Goal: Task Accomplishment & Management: Manage account settings

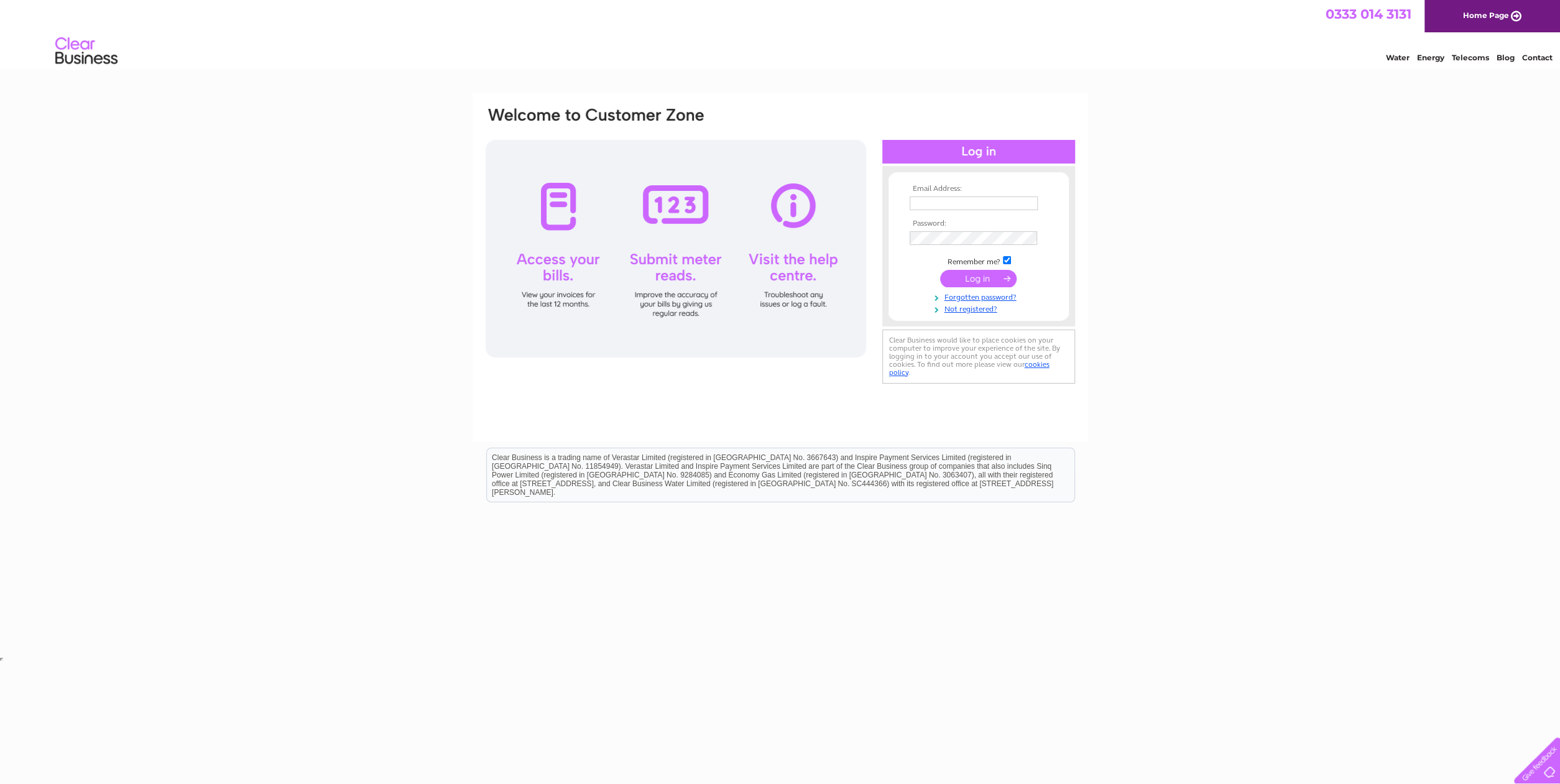
click at [953, 202] on input "text" at bounding box center [974, 203] width 128 height 13
click at [953, 202] on input "text" at bounding box center [975, 203] width 130 height 15
click at [980, 208] on input "text" at bounding box center [975, 203] width 130 height 15
click at [980, 206] on input "text" at bounding box center [975, 203] width 130 height 15
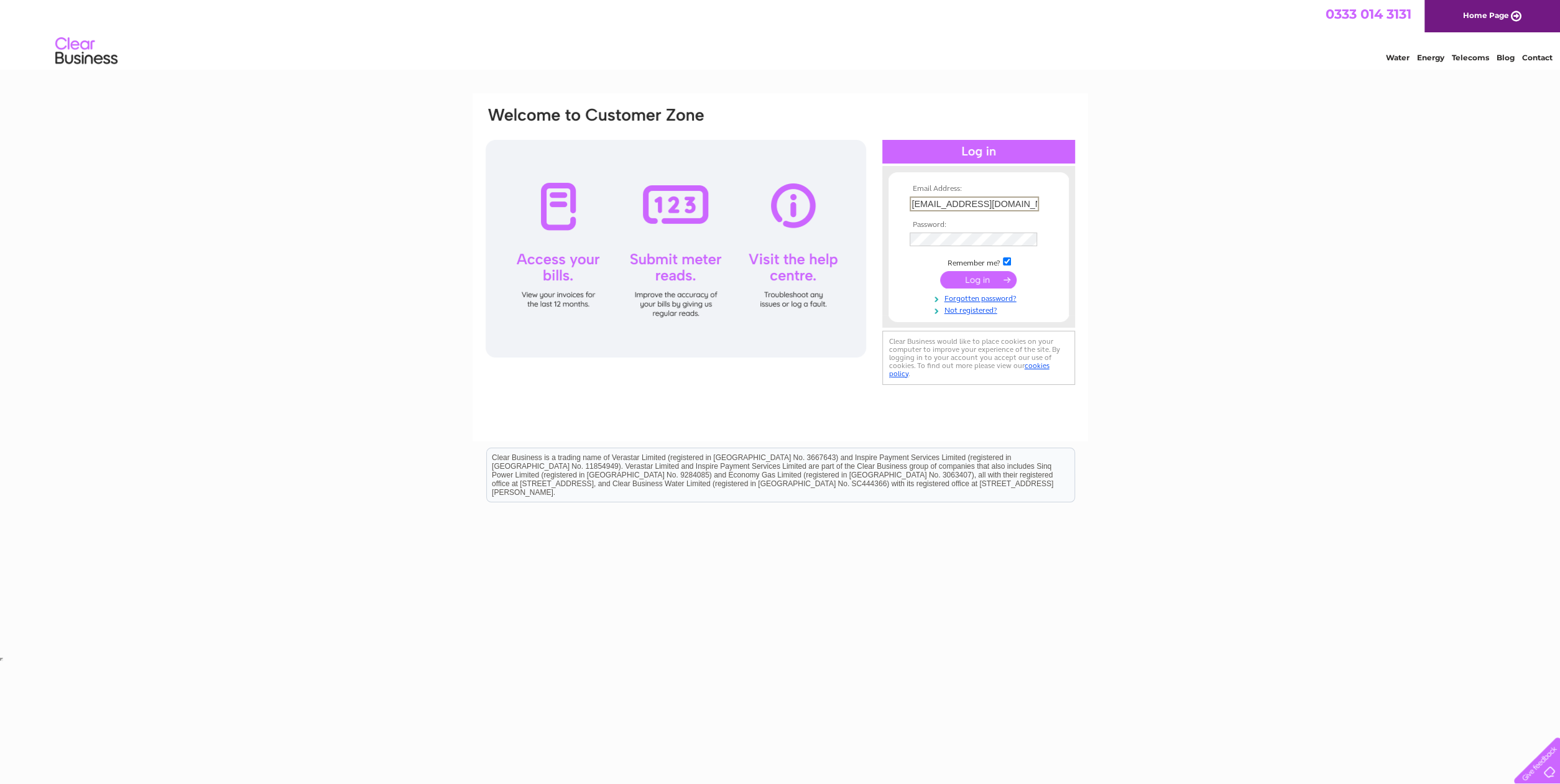
type input "[EMAIL_ADDRESS][DOMAIN_NAME]"
click at [940, 272] on input "submit" at bounding box center [978, 280] width 76 height 17
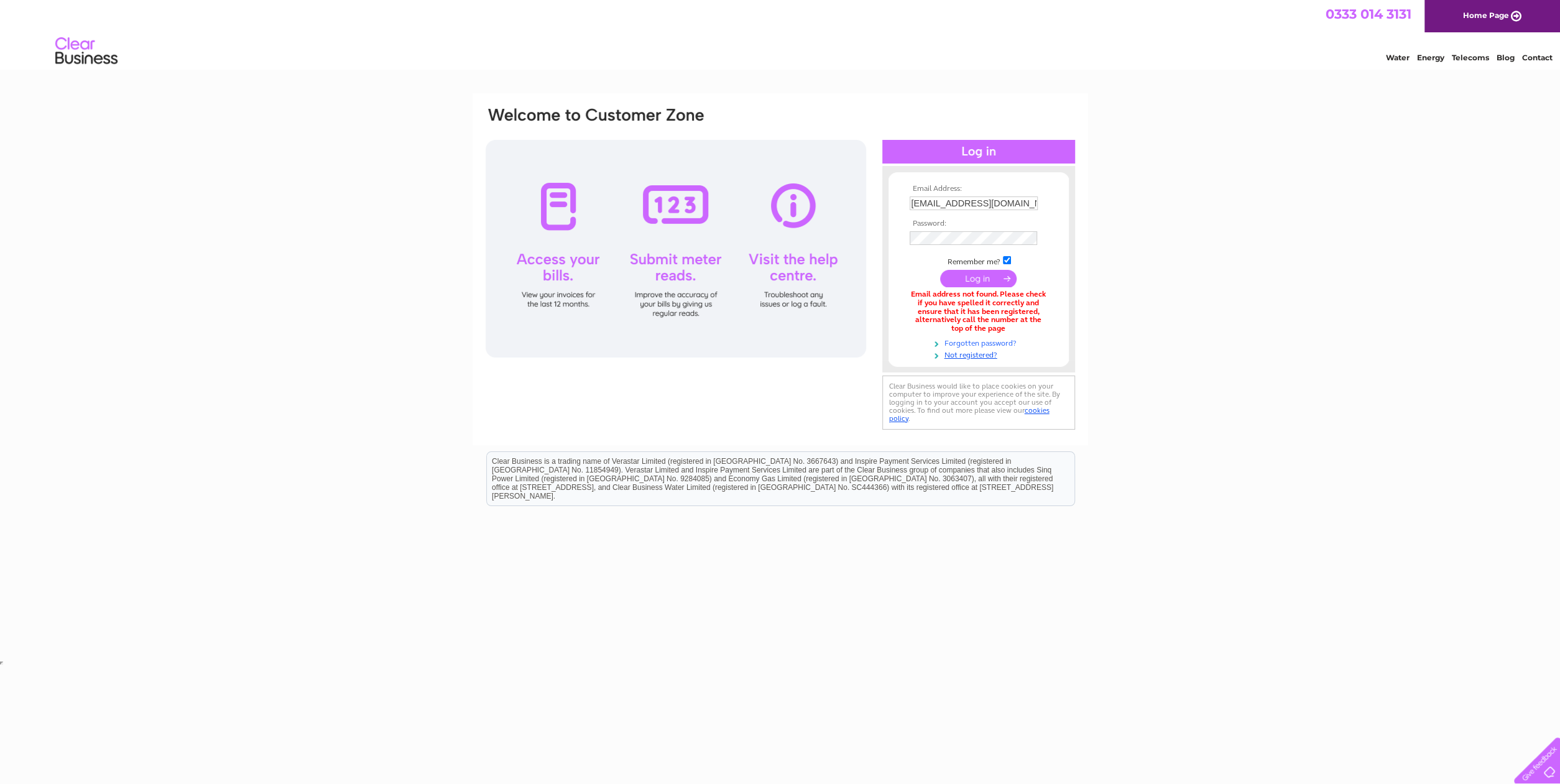
click at [1000, 342] on link "Forgotten password?" at bounding box center [980, 342] width 141 height 12
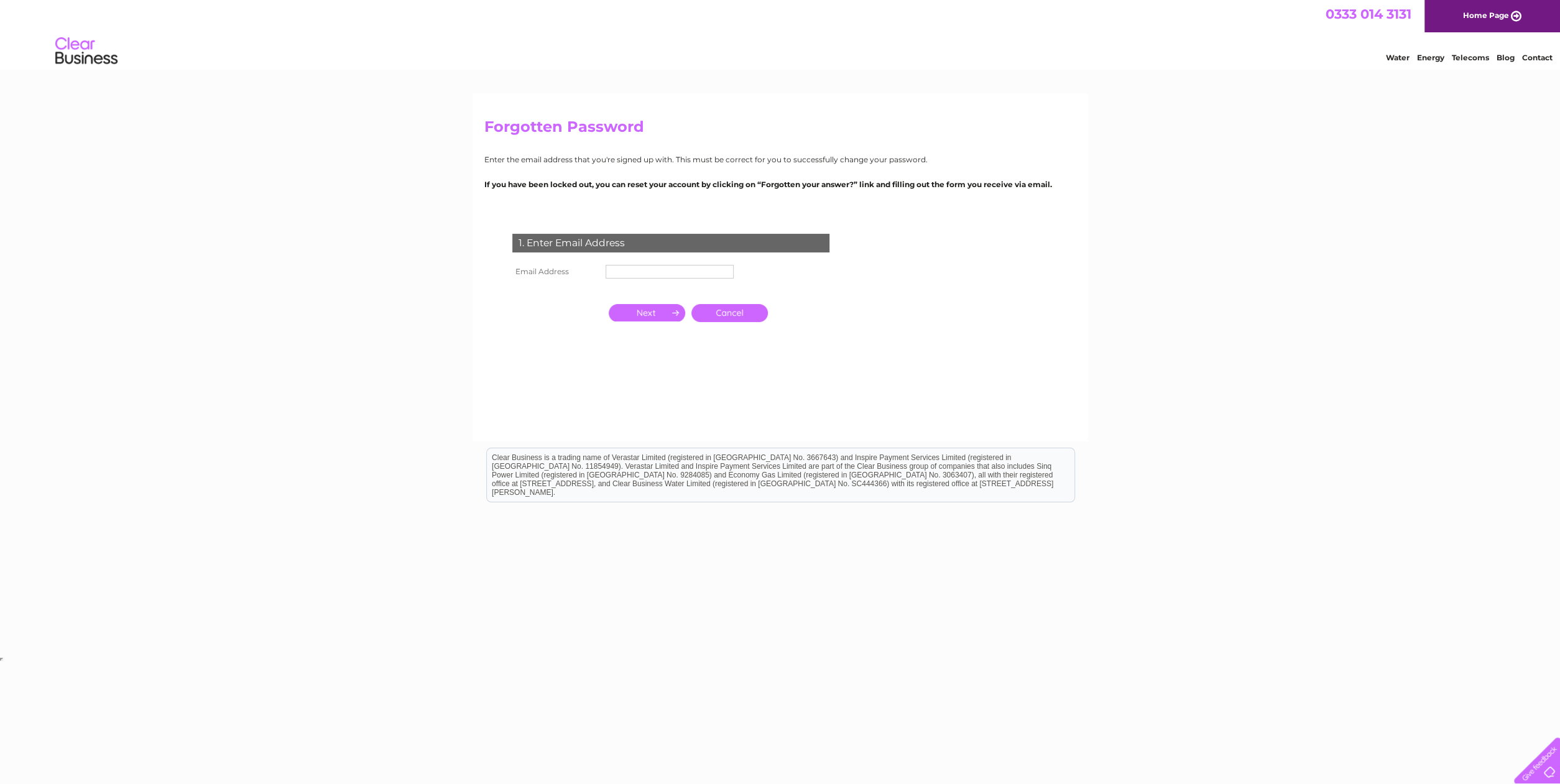
click at [658, 272] on input "text" at bounding box center [669, 271] width 128 height 13
click at [658, 272] on input "text" at bounding box center [670, 272] width 130 height 15
type input "[EMAIL_ADDRESS][DOMAIN_NAME]"
click at [657, 313] on input "button" at bounding box center [646, 312] width 76 height 17
